Goal: Task Accomplishment & Management: Use online tool/utility

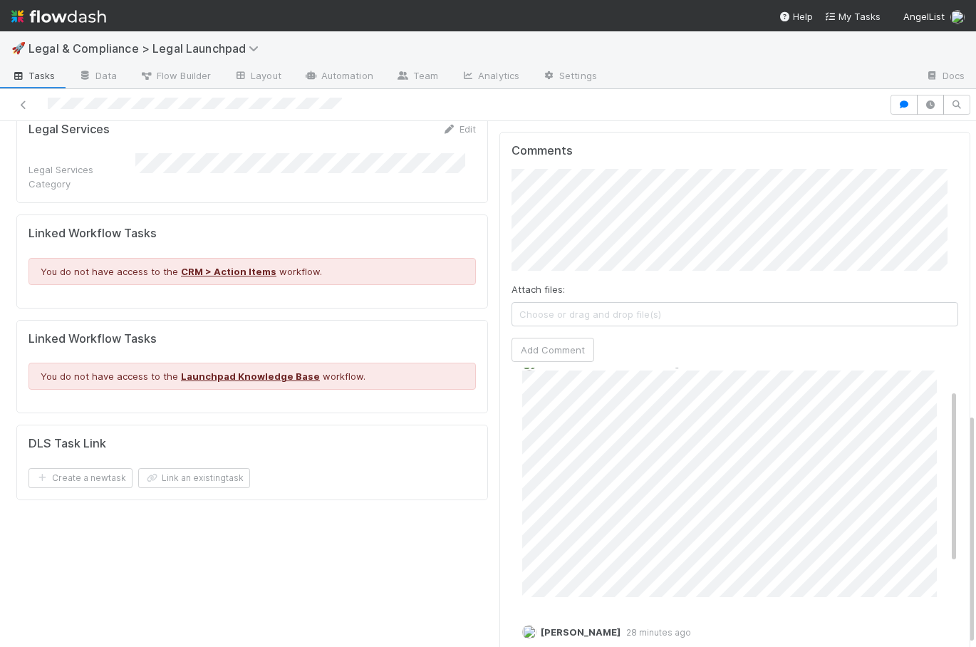
scroll to position [661, 0]
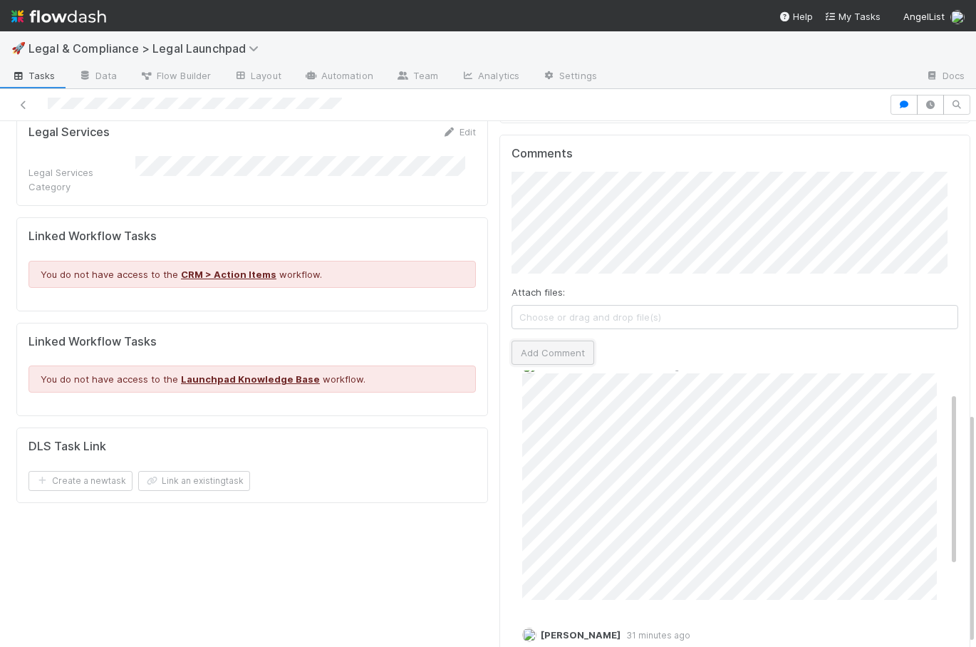
click at [549, 340] on button "Add Comment" at bounding box center [552, 352] width 83 height 24
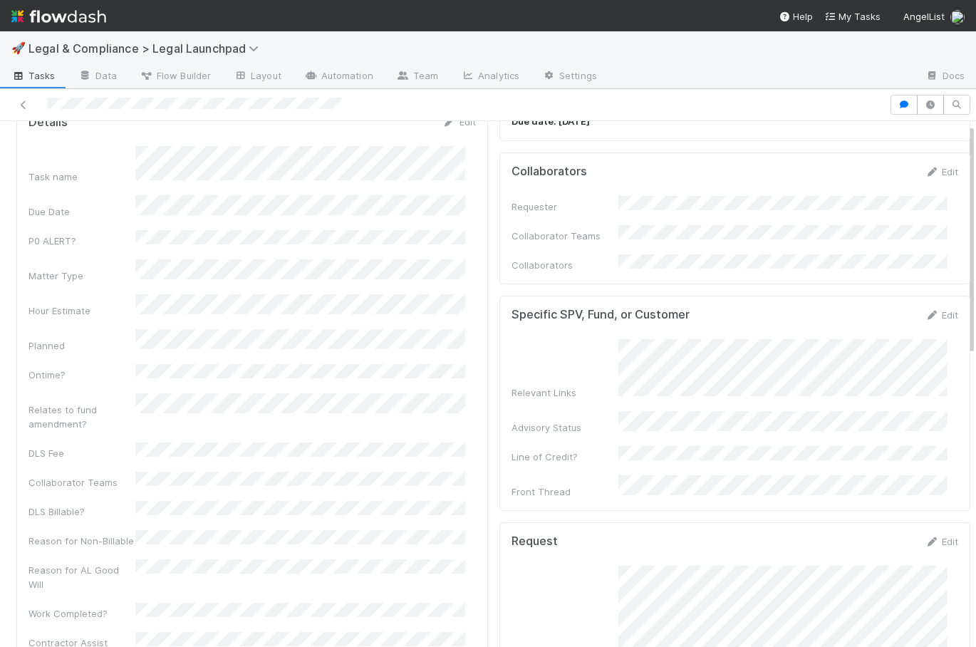
scroll to position [0, 0]
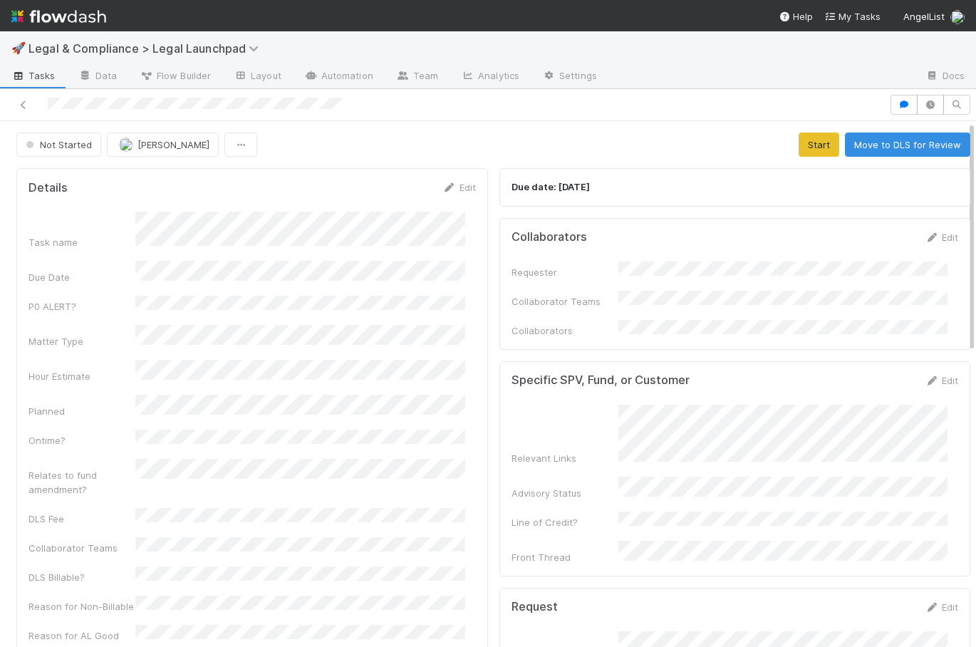
click at [685, 147] on div "Not Started [PERSON_NAME] Start Move to DLS for Review" at bounding box center [493, 144] width 954 height 24
click at [806, 149] on button "Start" at bounding box center [819, 144] width 41 height 24
click at [645, 154] on div "Not Started [PERSON_NAME] Loading..." at bounding box center [493, 144] width 954 height 24
click at [64, 142] on span "Not Started" at bounding box center [57, 144] width 69 height 11
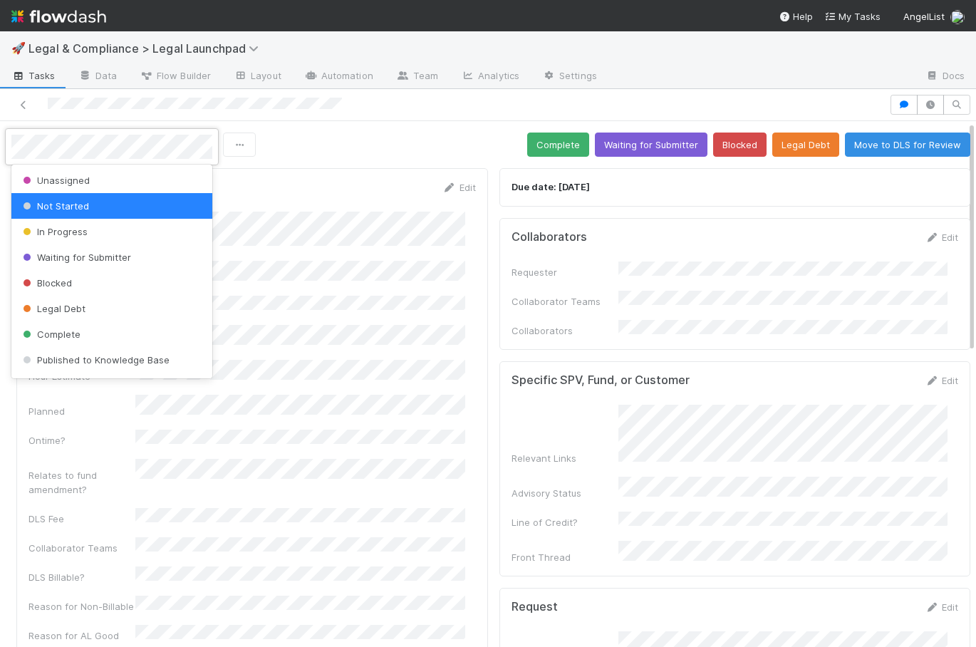
click at [438, 157] on div at bounding box center [488, 323] width 976 height 647
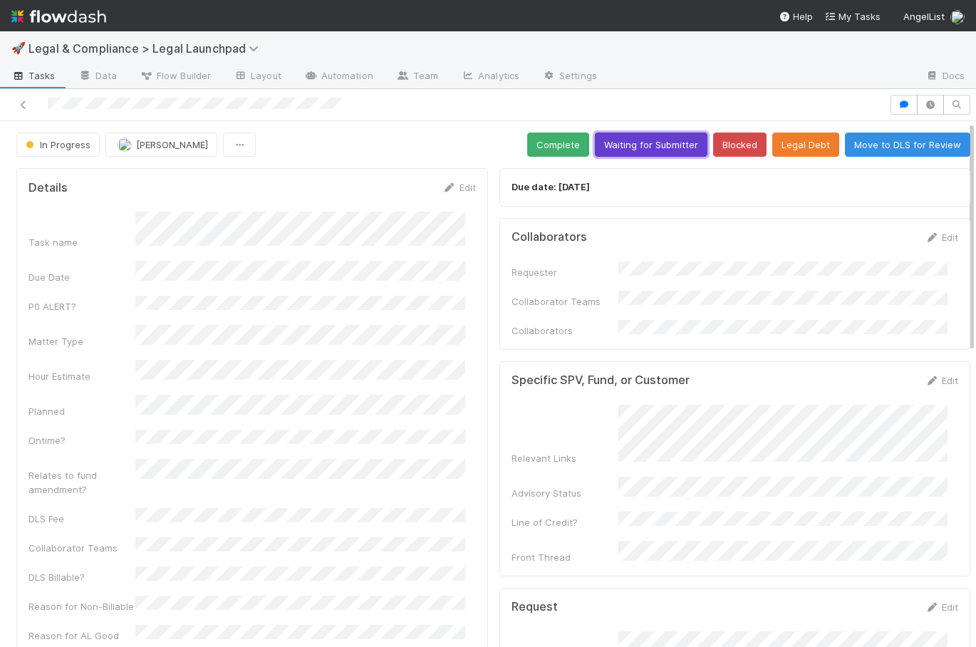
click at [656, 141] on button "Waiting for Submitter" at bounding box center [651, 144] width 113 height 24
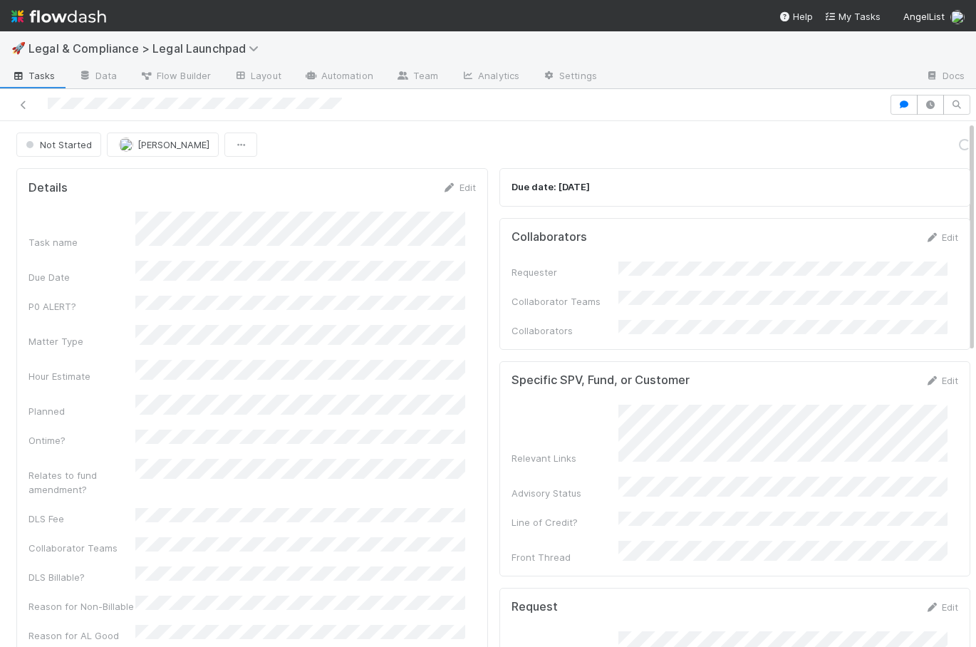
click at [77, 19] on img at bounding box center [58, 16] width 95 height 24
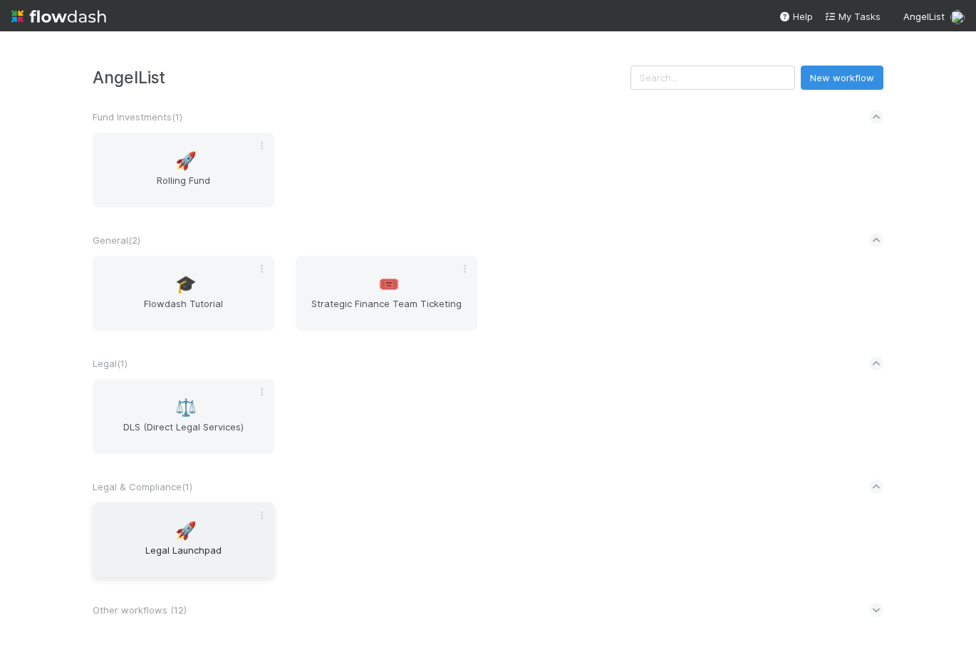
click at [208, 532] on div "🚀 Legal Launchpad" at bounding box center [184, 539] width 182 height 75
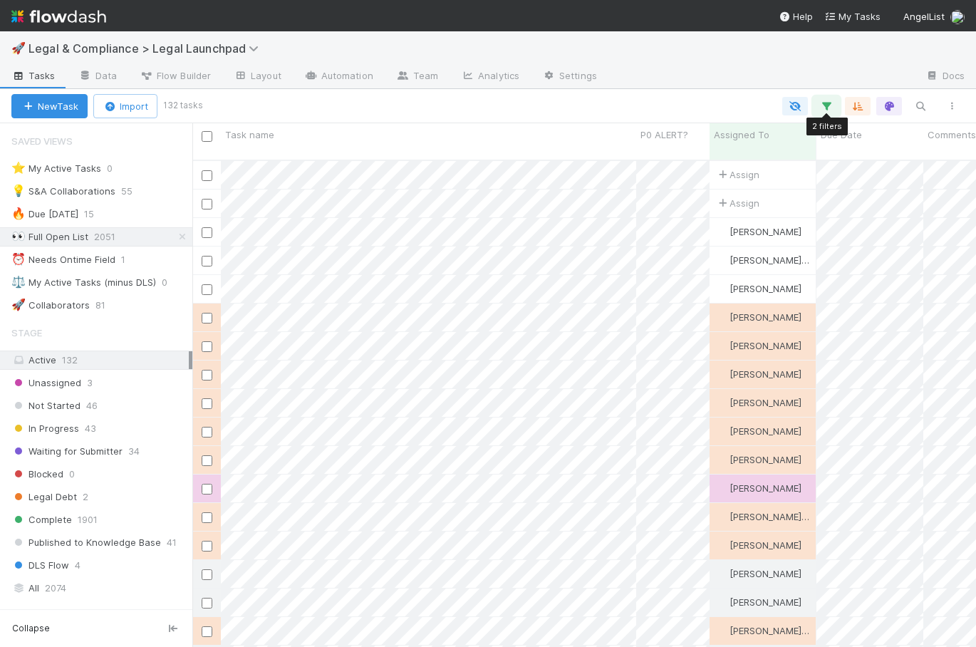
click at [824, 108] on icon "button" at bounding box center [826, 106] width 14 height 13
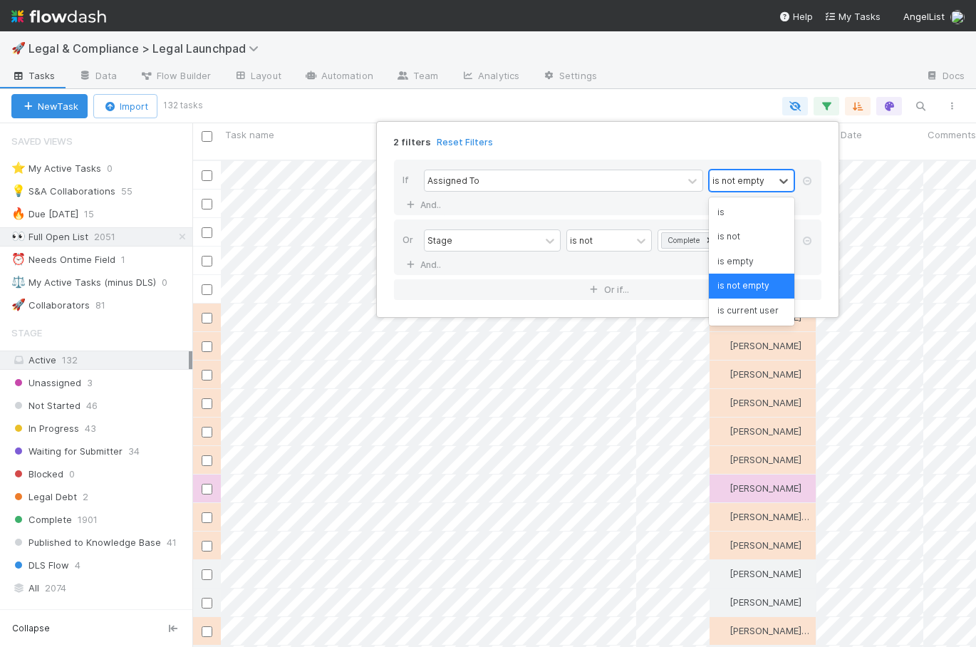
click at [740, 177] on div "is not empty" at bounding box center [738, 180] width 52 height 13
click at [759, 218] on div "is" at bounding box center [751, 212] width 85 height 24
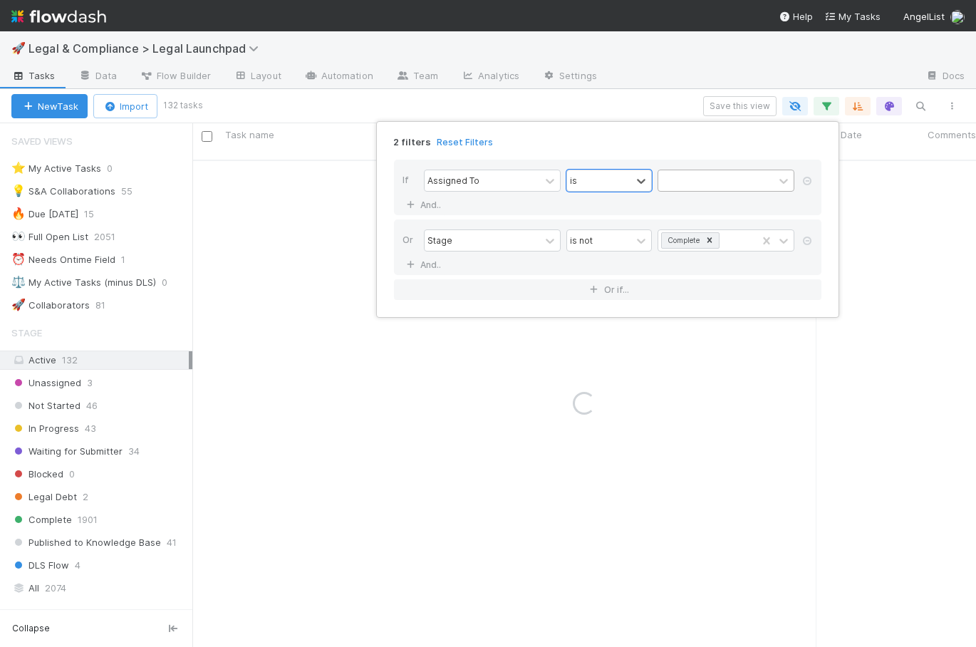
click at [709, 180] on div at bounding box center [715, 180] width 115 height 21
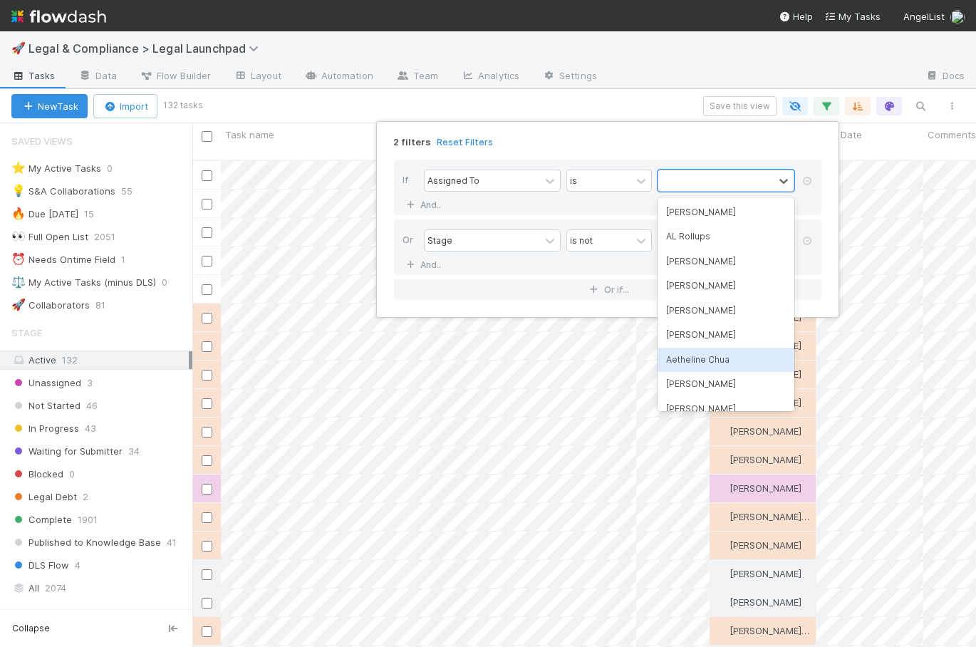
scroll to position [488, 773]
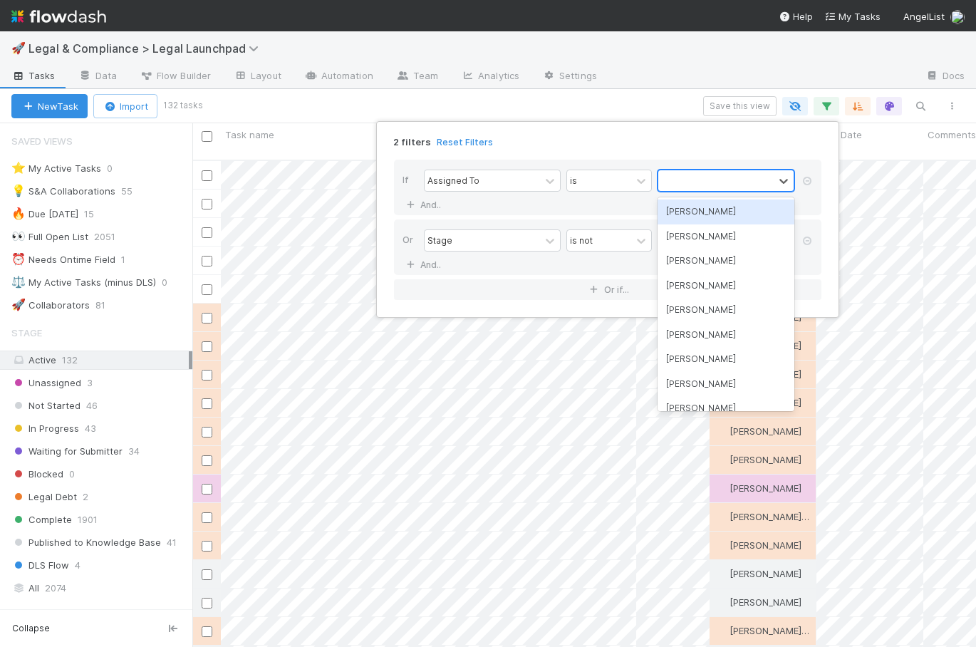
click at [699, 179] on div at bounding box center [715, 180] width 115 height 21
type input "robin"
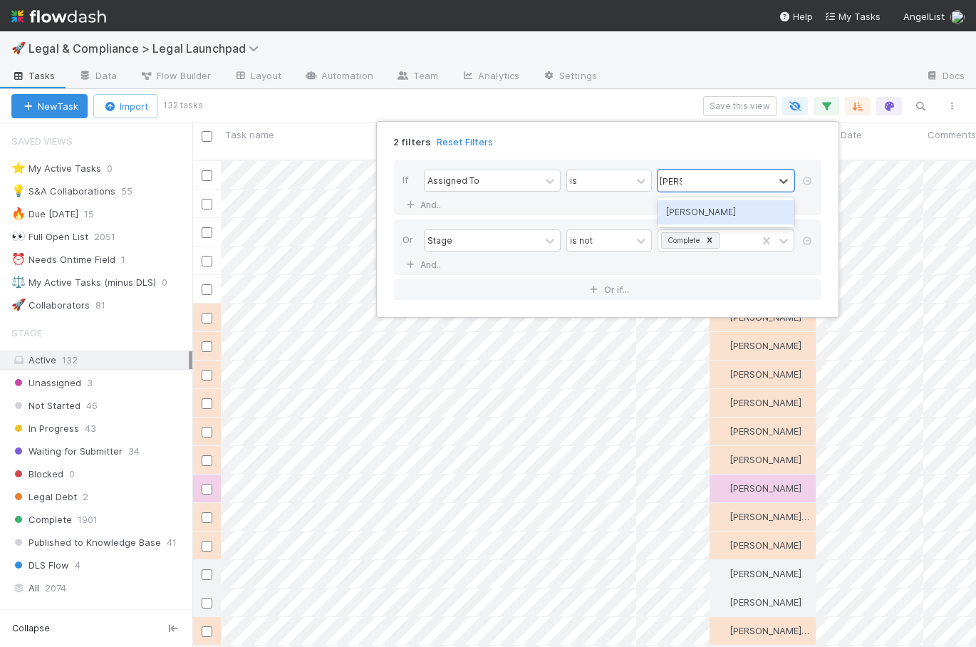
click at [704, 209] on div "[PERSON_NAME]" at bounding box center [725, 212] width 137 height 24
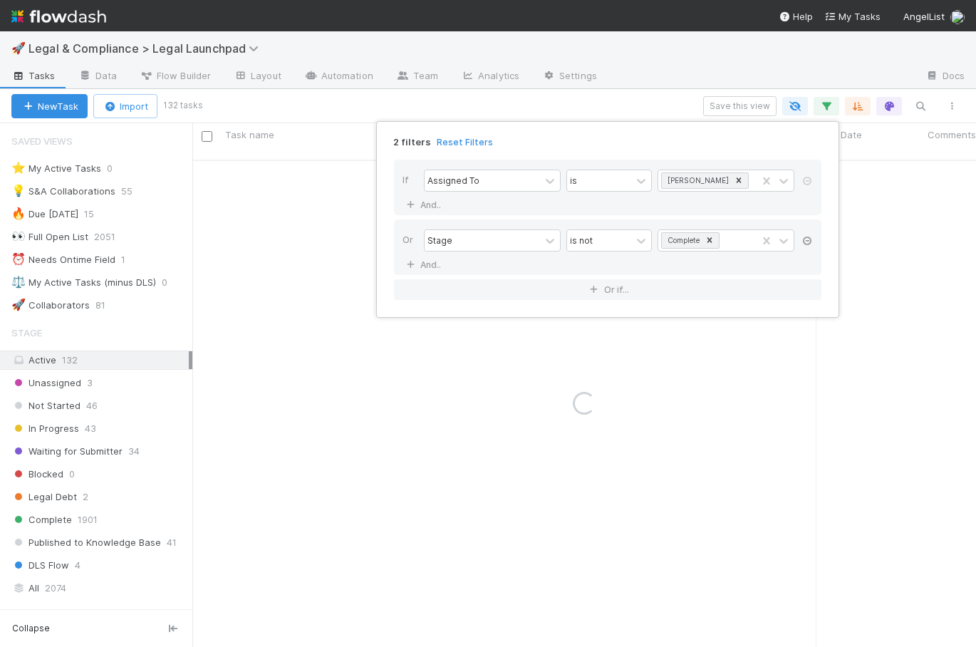
click at [810, 241] on icon at bounding box center [807, 240] width 14 height 9
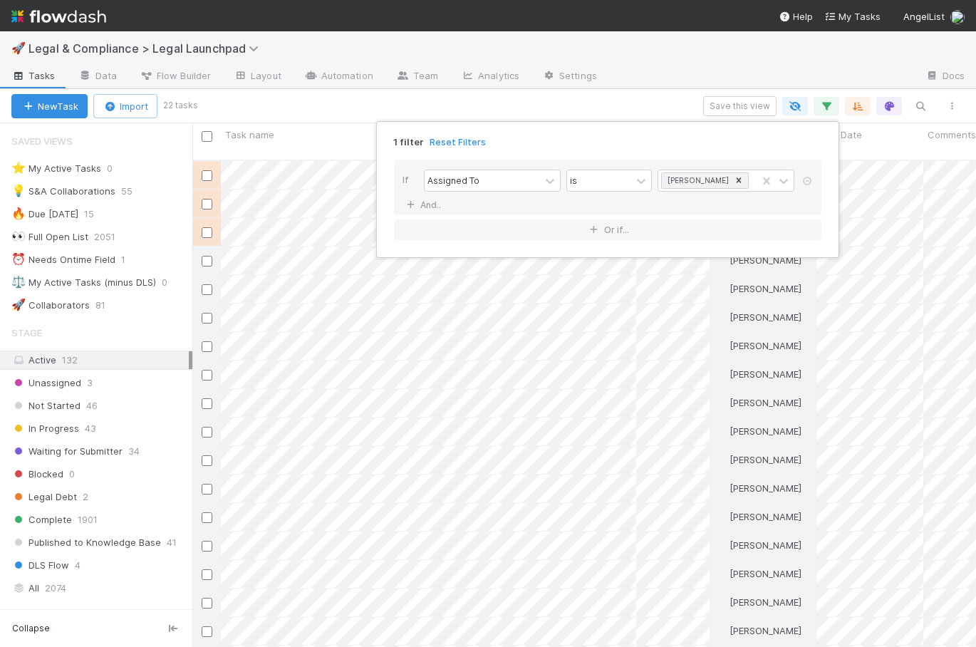
click at [747, 104] on div "1 filter Reset Filters If Assigned To is Robin Sosnow And.. Or if..." at bounding box center [488, 323] width 976 height 647
click at [725, 110] on div "1 filter Reset Filters If Assigned To is Robin Sosnow And.. Or if..." at bounding box center [488, 323] width 976 height 647
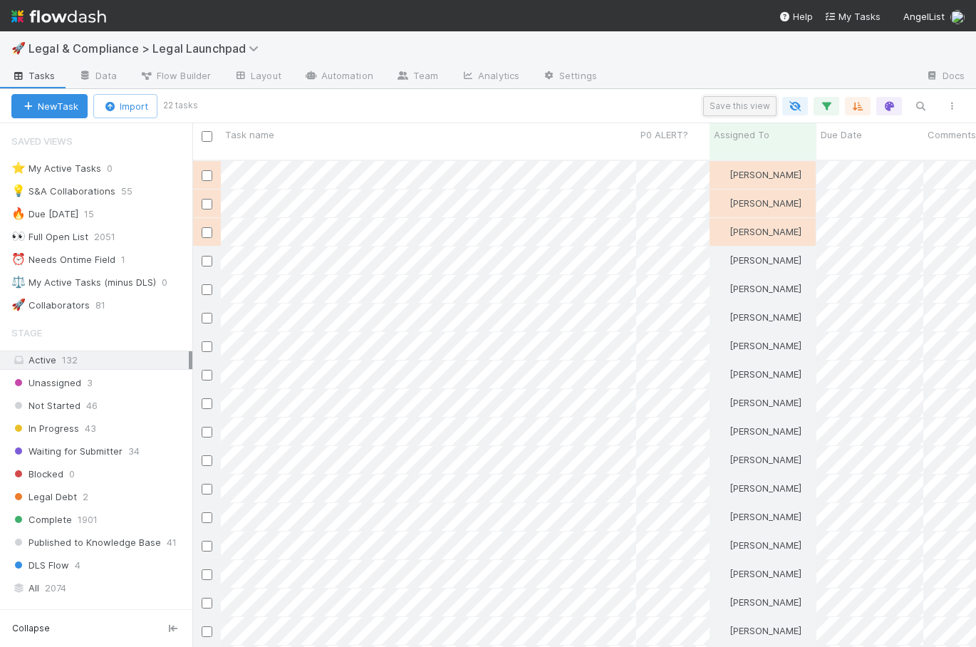
click at [732, 100] on button "Save this view" at bounding box center [739, 106] width 73 height 20
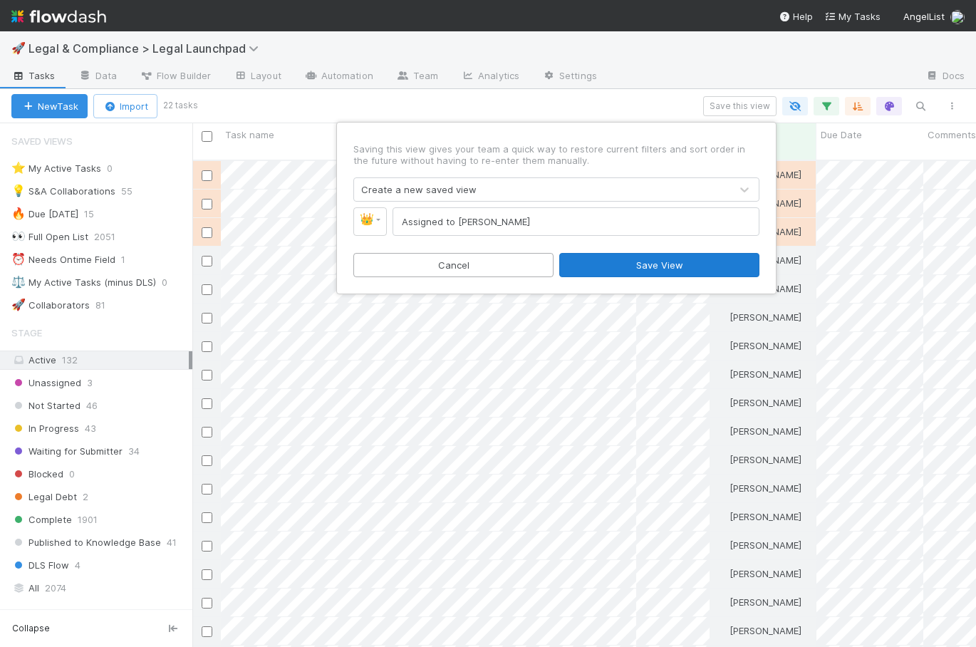
type input "Assigned to Robin Sosnow"
click at [629, 261] on button "Save View" at bounding box center [659, 265] width 200 height 24
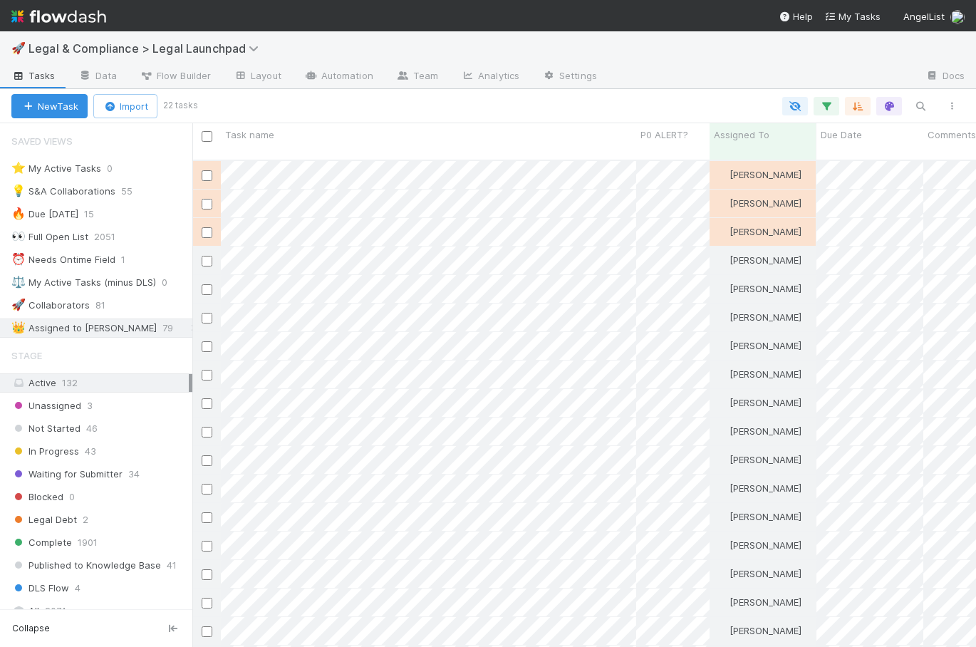
click at [425, 105] on div at bounding box center [581, 106] width 772 height 19
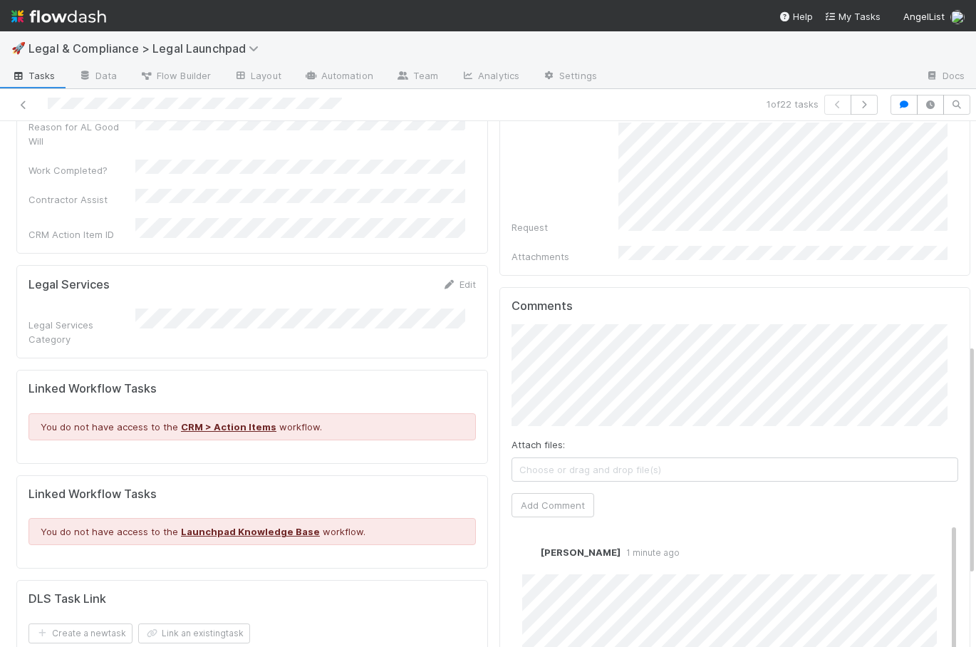
scroll to position [499, 0]
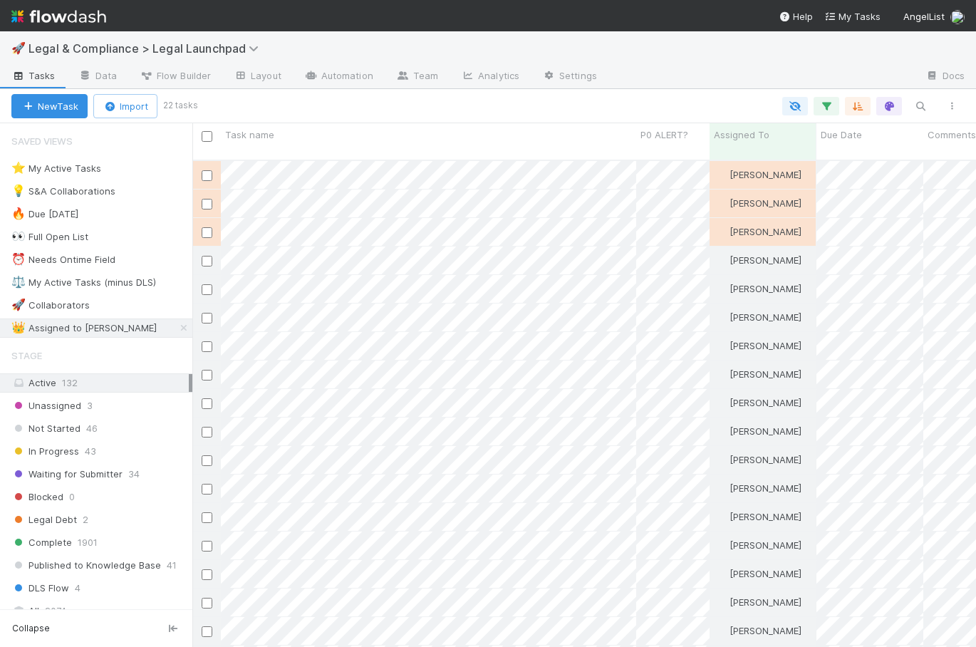
scroll to position [488, 773]
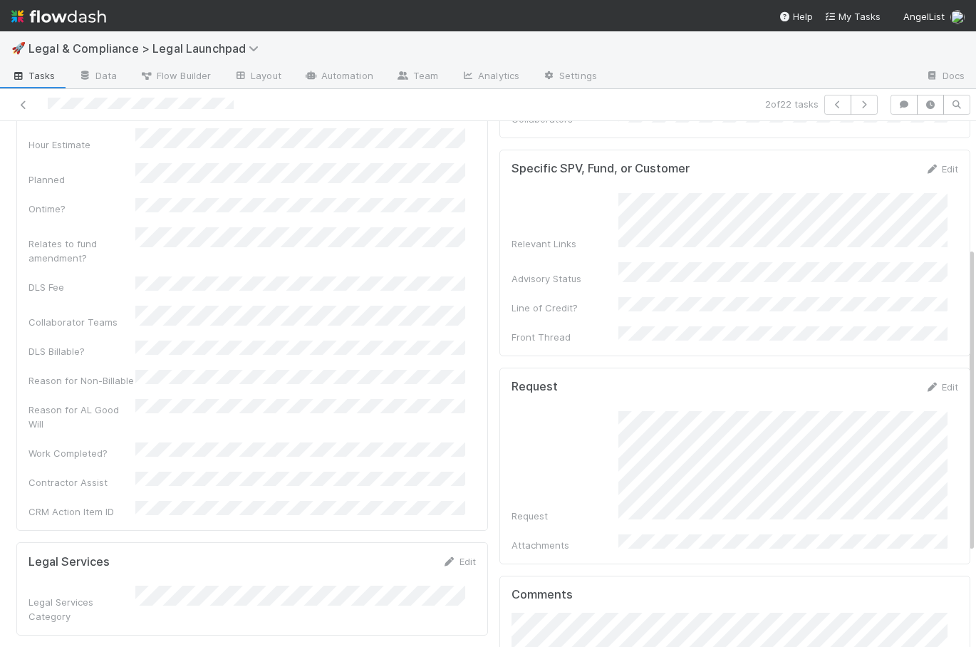
scroll to position [220, 0]
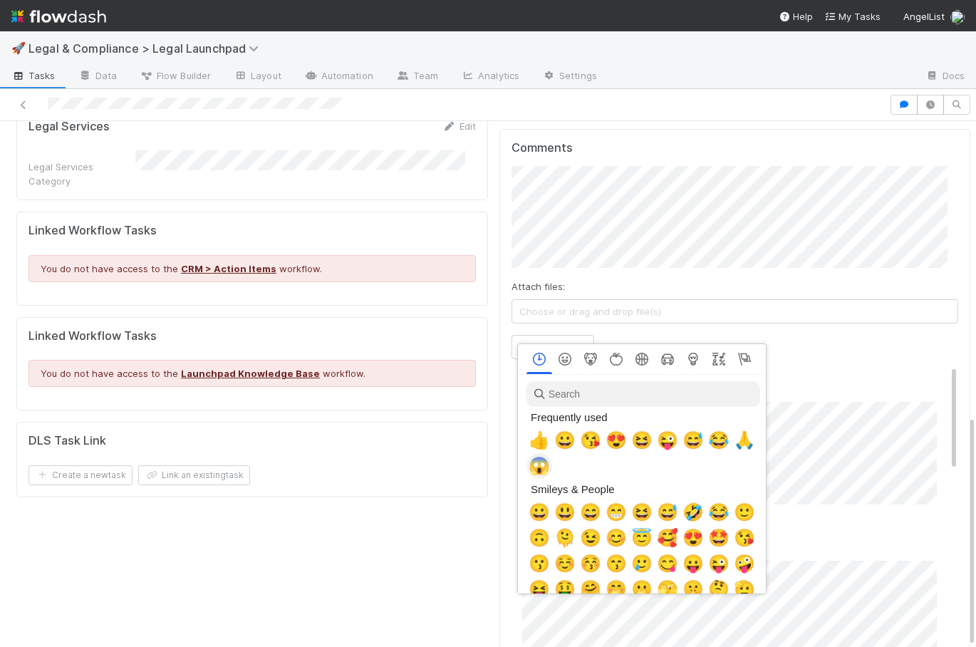
scroll to position [0, 5]
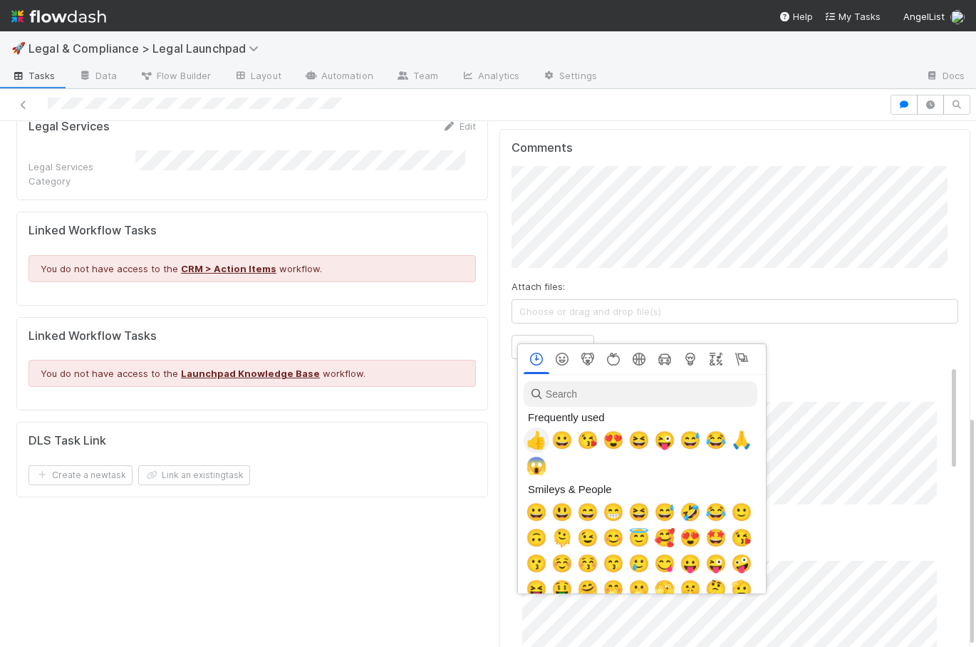
click at [534, 432] on span "👍" at bounding box center [536, 440] width 21 height 20
